Goal: Information Seeking & Learning: Understand process/instructions

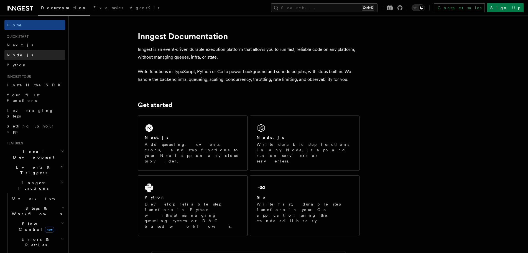
click at [31, 54] on link "Node.js" at bounding box center [34, 55] width 61 height 10
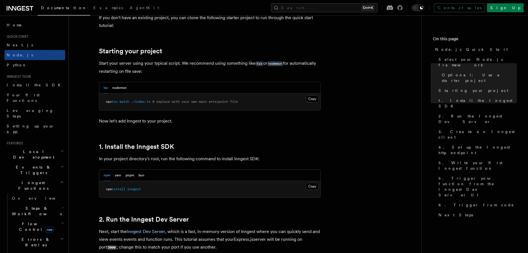
scroll to position [240, 0]
click at [315, 186] on button "Copy Copied" at bounding box center [312, 185] width 13 height 7
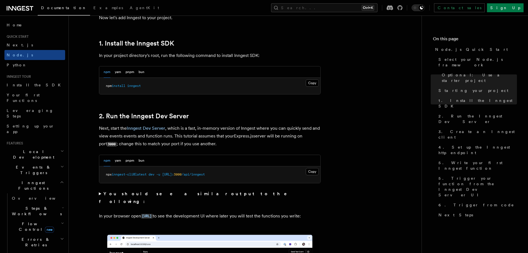
scroll to position [351, 0]
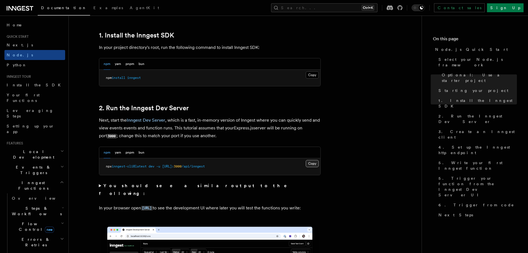
click at [308, 164] on button "Copy Copied" at bounding box center [312, 163] width 13 height 7
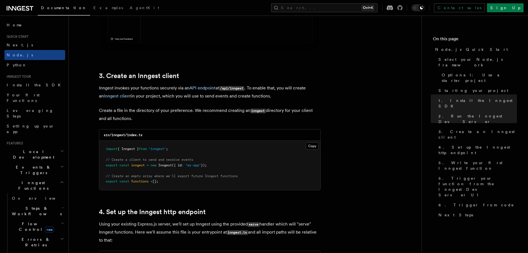
scroll to position [666, 0]
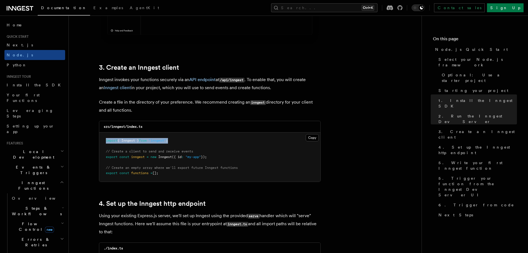
drag, startPoint x: 175, startPoint y: 141, endPoint x: 103, endPoint y: 139, distance: 71.6
click at [103, 139] on pre "import { Inngest } from "inngest" ; // Create a client to send and receive even…" at bounding box center [209, 156] width 221 height 49
copy span "import { Inngest } from "inngest" ;"
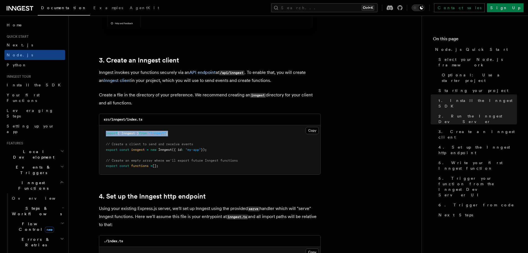
scroll to position [675, 0]
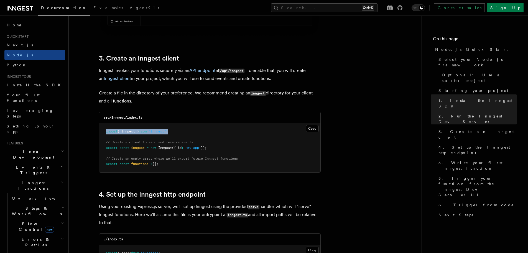
drag, startPoint x: 217, startPoint y: 148, endPoint x: 90, endPoint y: 142, distance: 127.1
copy code "// Create a client to send and receive events export const inngest = new Innges…"
drag, startPoint x: 166, startPoint y: 163, endPoint x: 98, endPoint y: 159, distance: 67.7
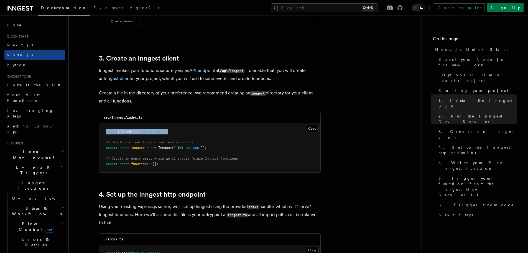
copy code "// Create an empty array where we'll export future Inngest functions export con…"
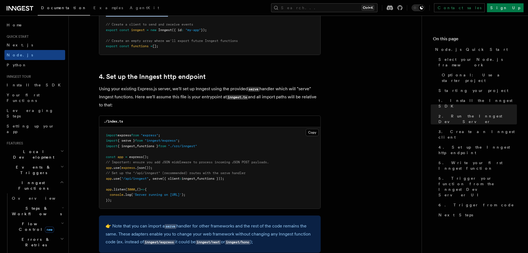
scroll to position [795, 0]
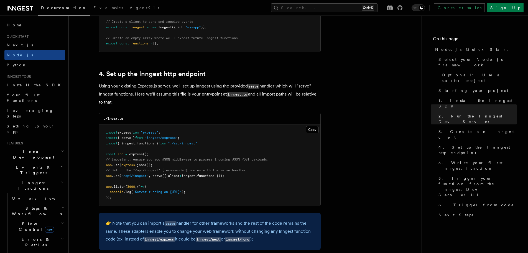
drag, startPoint x: 234, startPoint y: 175, endPoint x: 102, endPoint y: 177, distance: 132.0
click at [102, 177] on pre "import express from "express" ; import { serve } from "inngest/express" ; impor…" at bounding box center [209, 165] width 221 height 82
copy span "app .use ( "/api/inngest" , serve ({ client : inngest , functions }));"
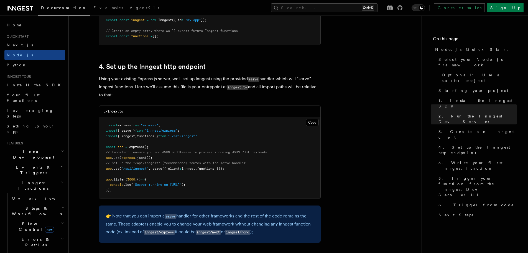
scroll to position [813, 0]
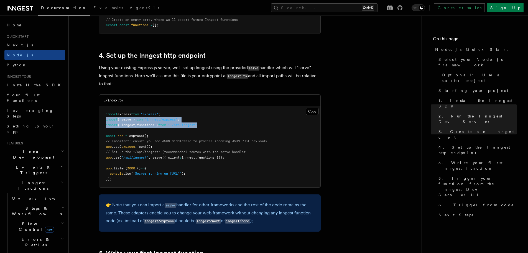
drag, startPoint x: 210, startPoint y: 125, endPoint x: 96, endPoint y: 120, distance: 113.8
copy code "import { serve } from "inngest/express" ; import { inngest , functions } from "…"
